Goal: Task Accomplishment & Management: Manage account settings

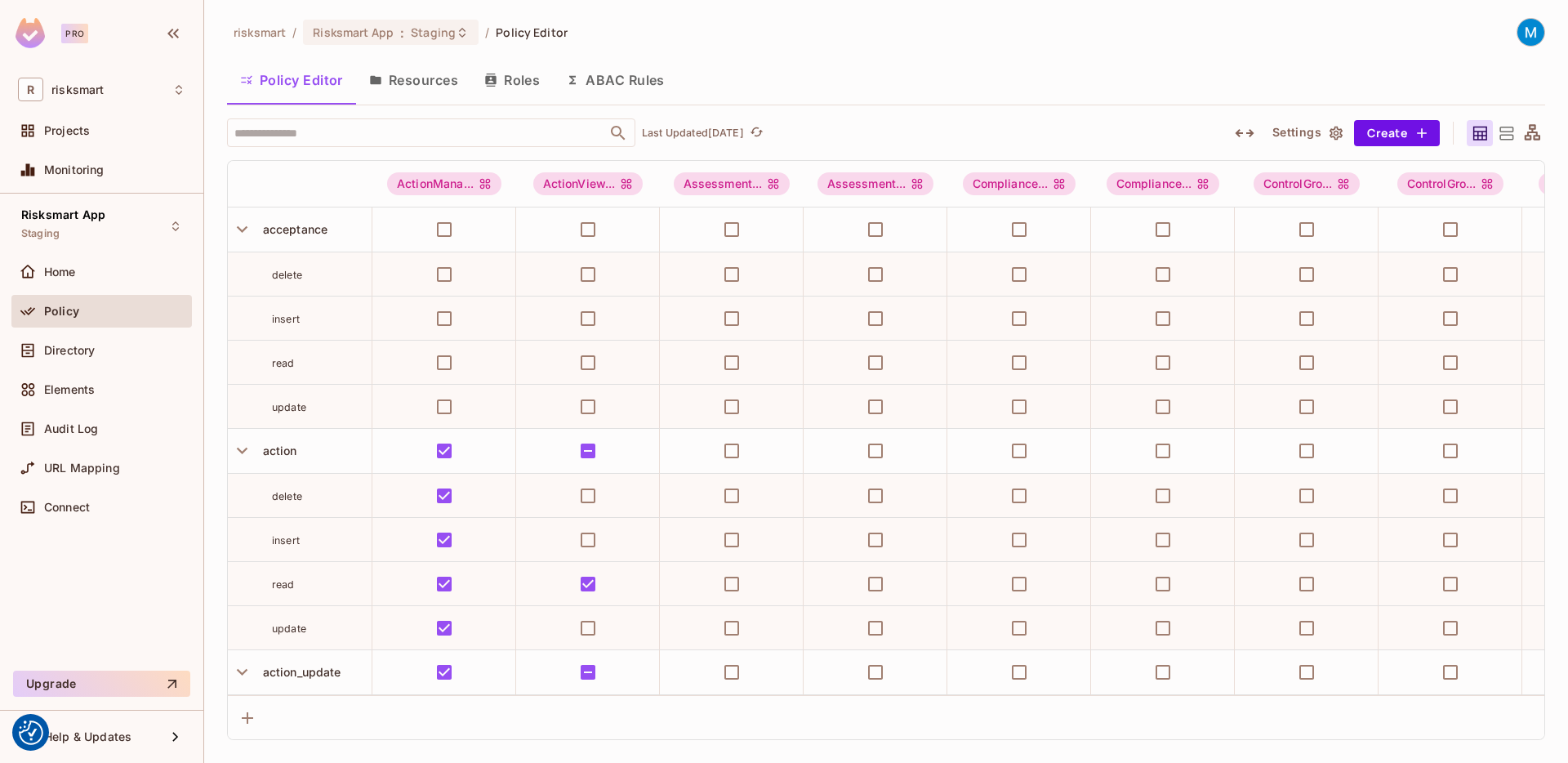
click at [77, 305] on span "Policy" at bounding box center [62, 311] width 35 height 13
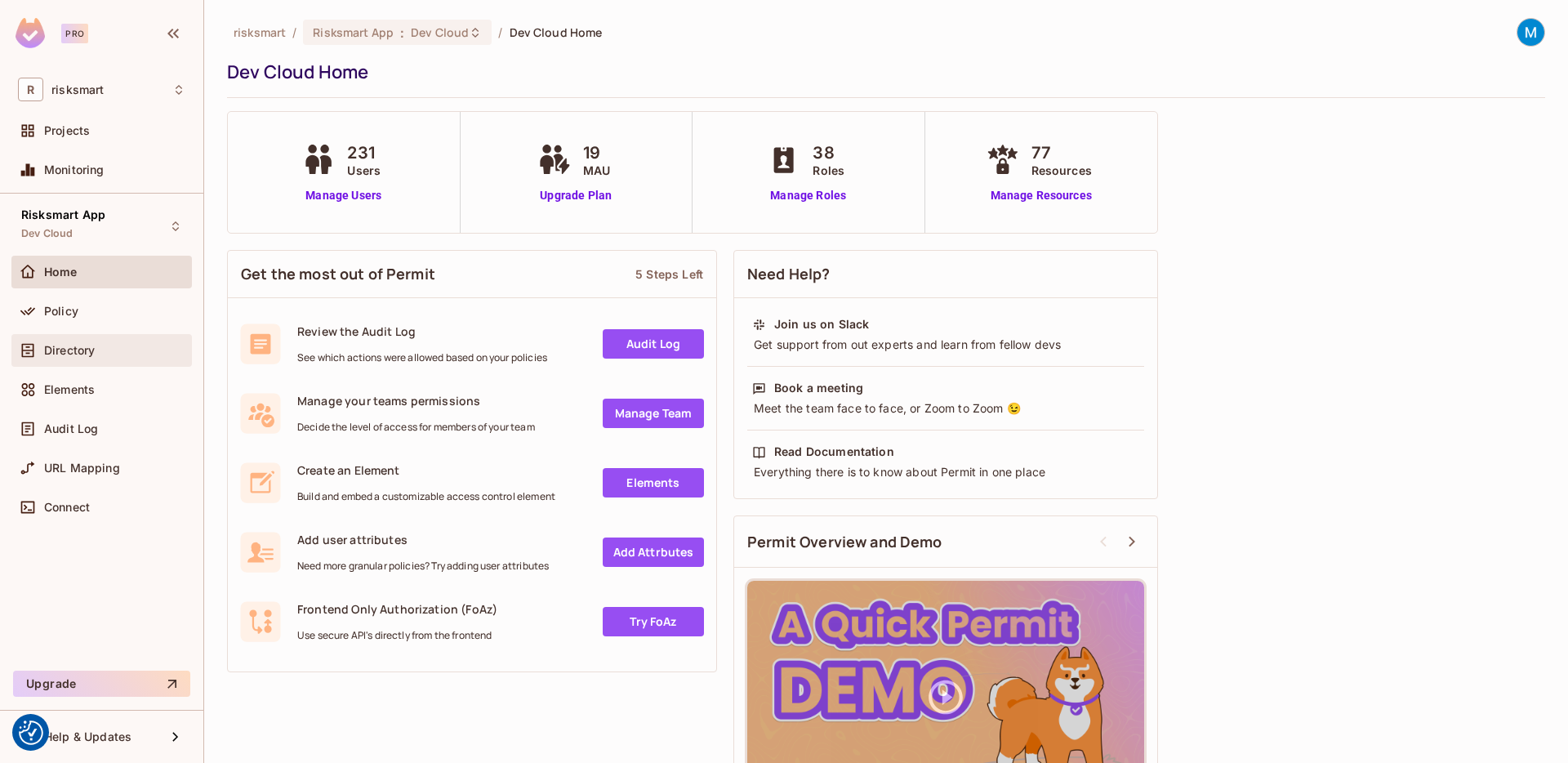
click at [90, 339] on div "Directory" at bounding box center [102, 350] width 180 height 33
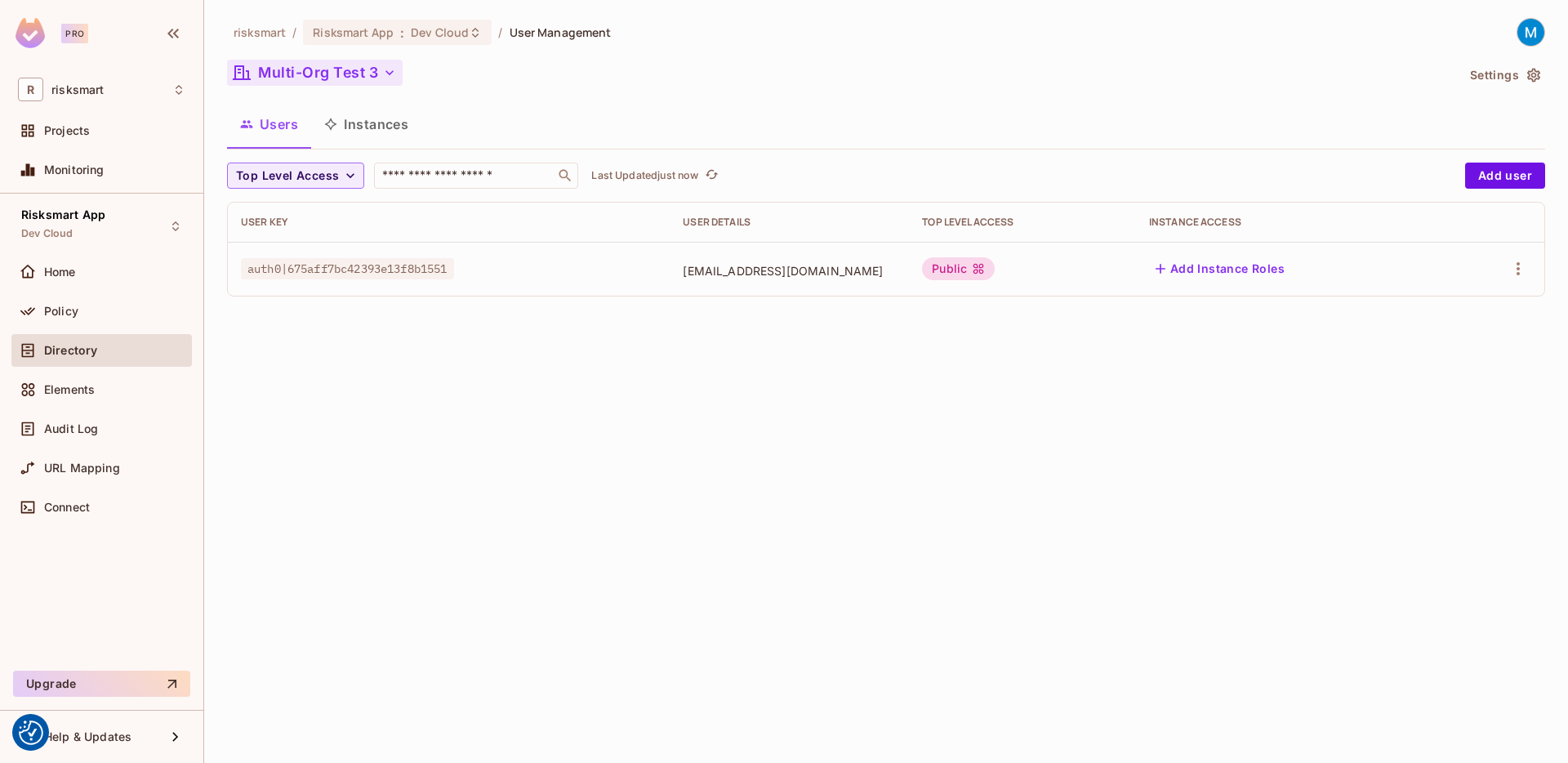
click at [352, 79] on button "Multi-Org Test 3" at bounding box center [315, 72] width 175 height 26
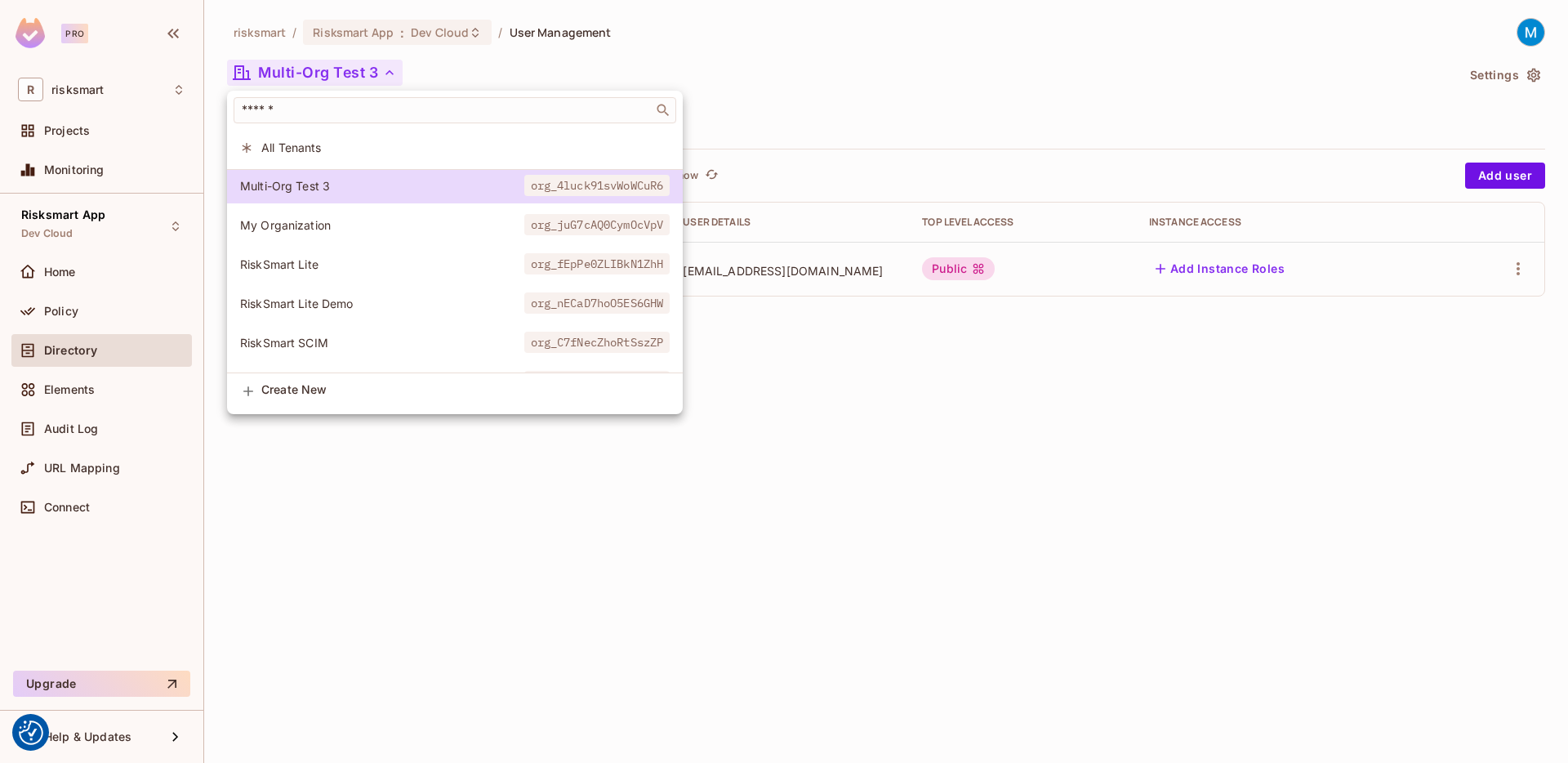
scroll to position [436, 0]
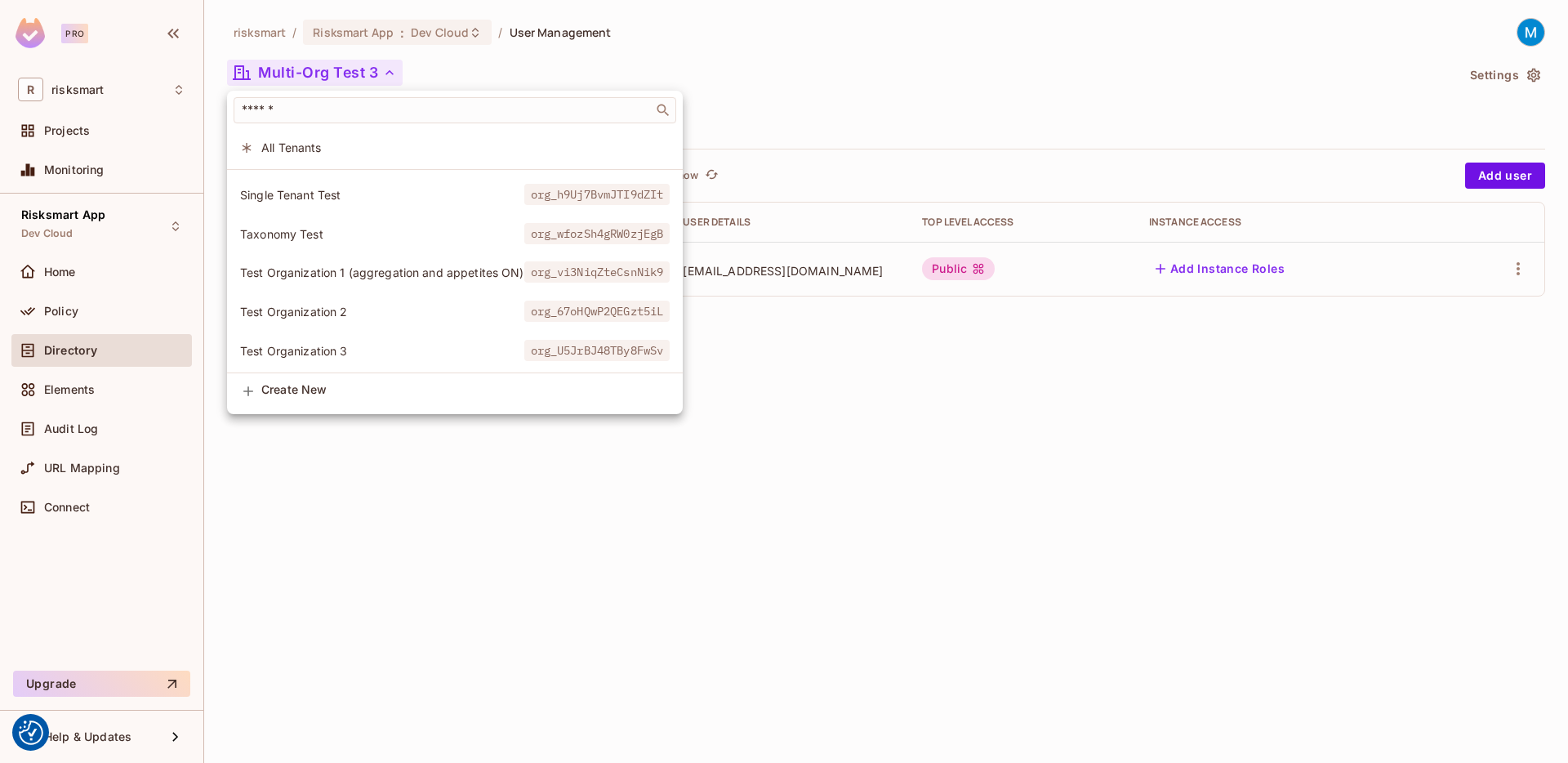
click at [414, 333] on li "Test Organization 3 org_U5JrBJ48TBy8FwSv" at bounding box center [455, 351] width 456 height 35
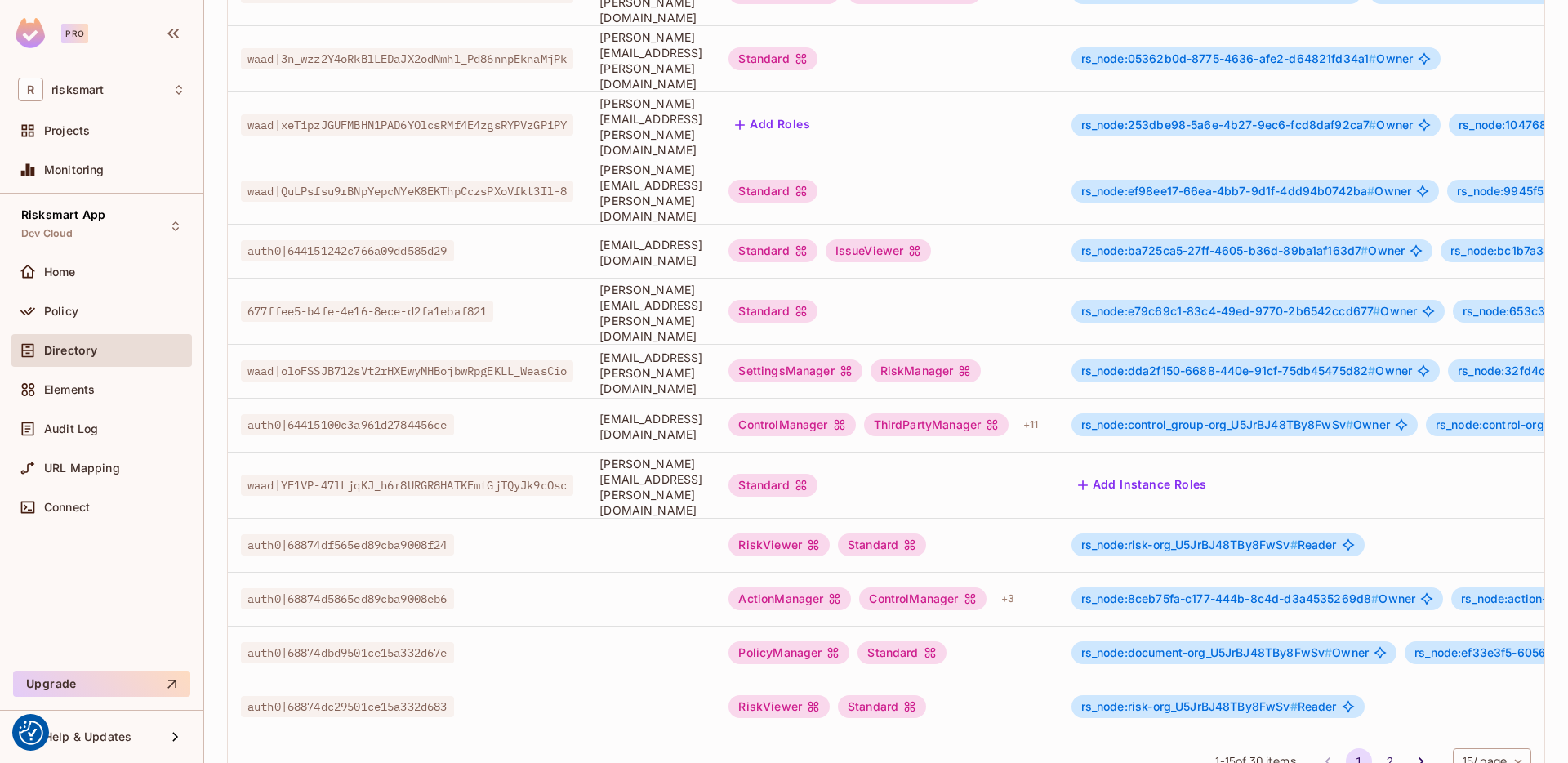
scroll to position [370, 0]
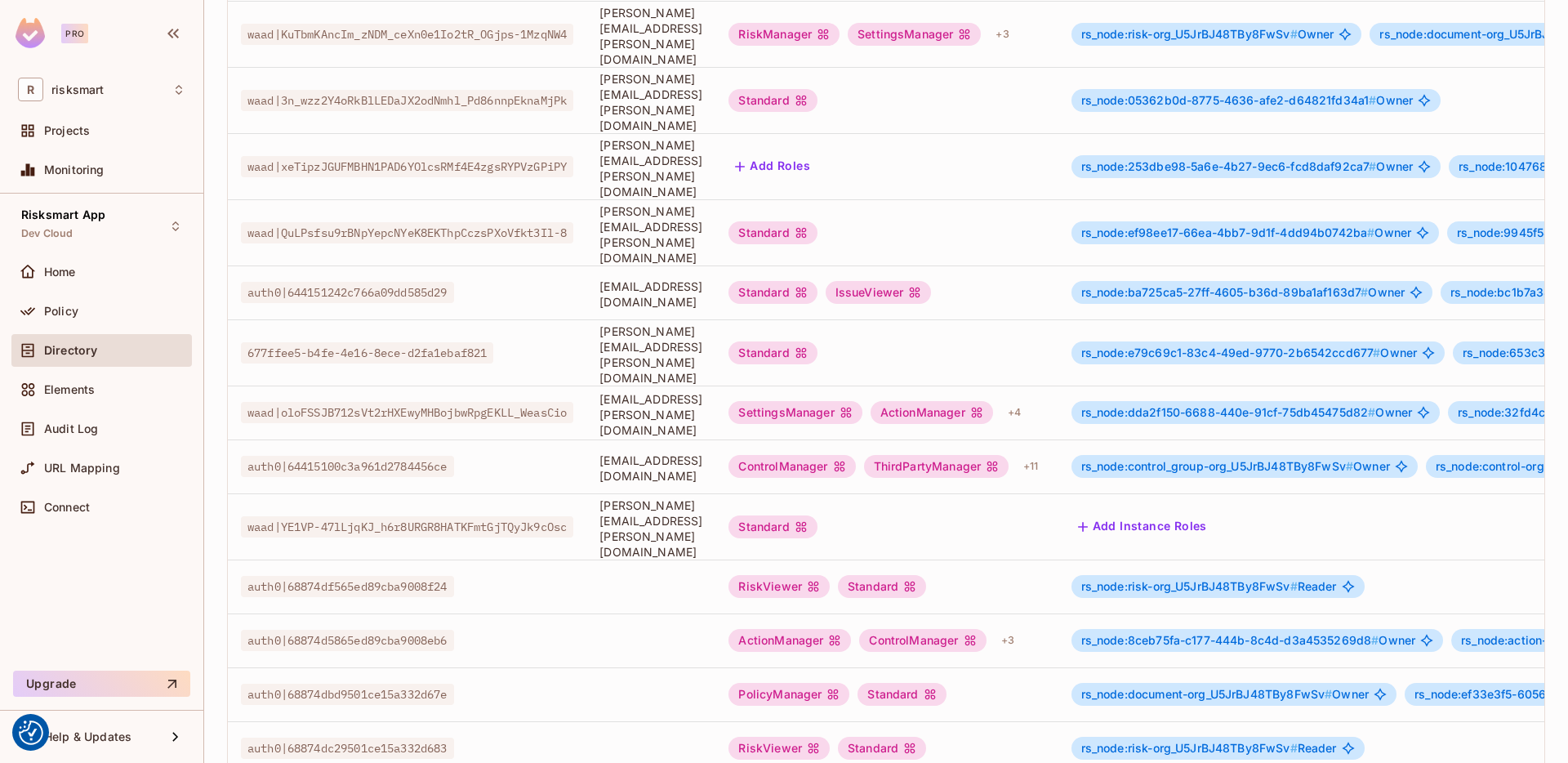
scroll to position [362, 0]
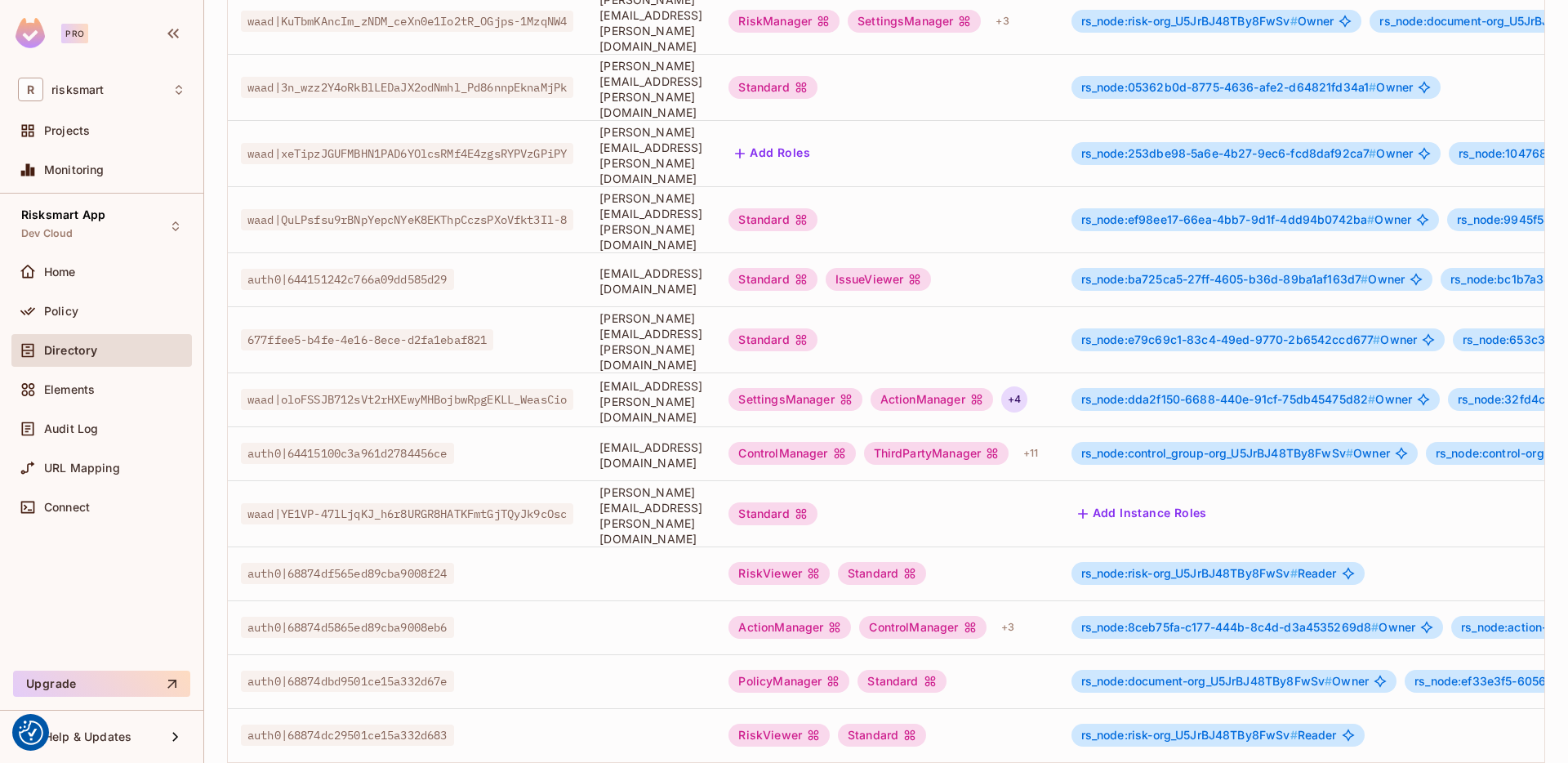
click at [1028, 386] on div "+ 4" at bounding box center [1013, 399] width 26 height 26
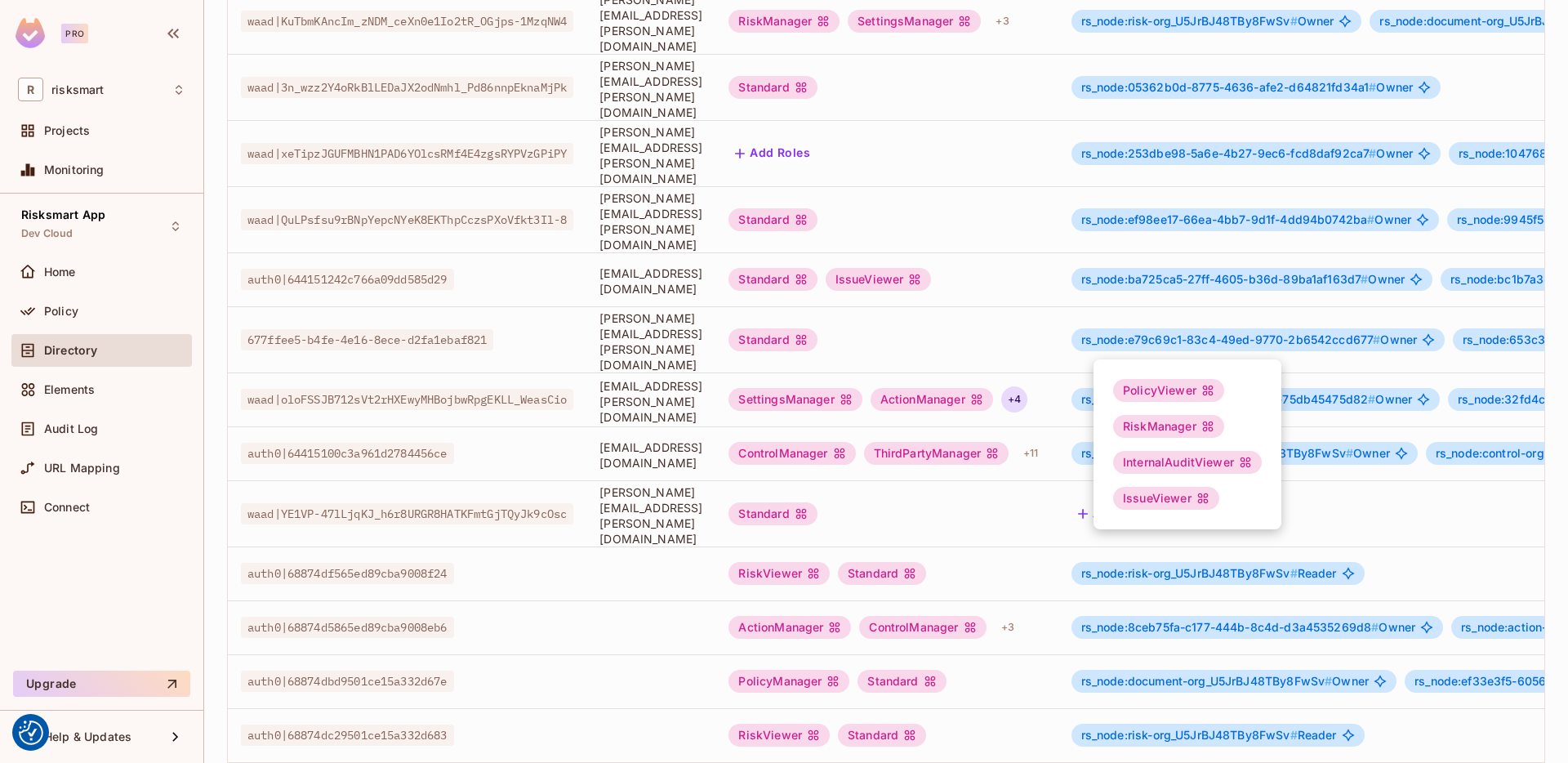
click at [1110, 335] on div at bounding box center [784, 381] width 1568 height 763
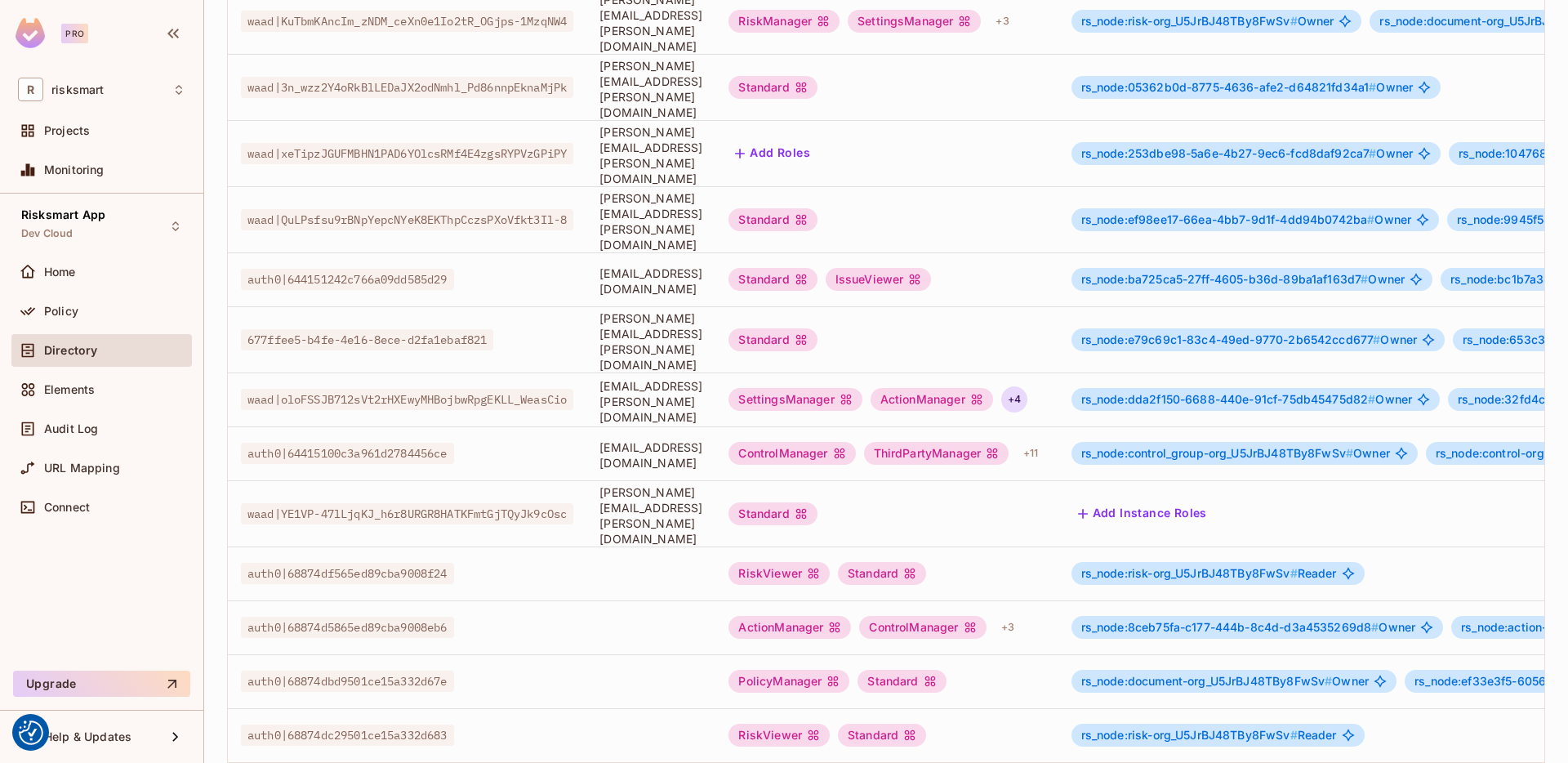
click at [1028, 386] on div "+ 4" at bounding box center [1013, 399] width 26 height 26
